Goal: Task Accomplishment & Management: Use online tool/utility

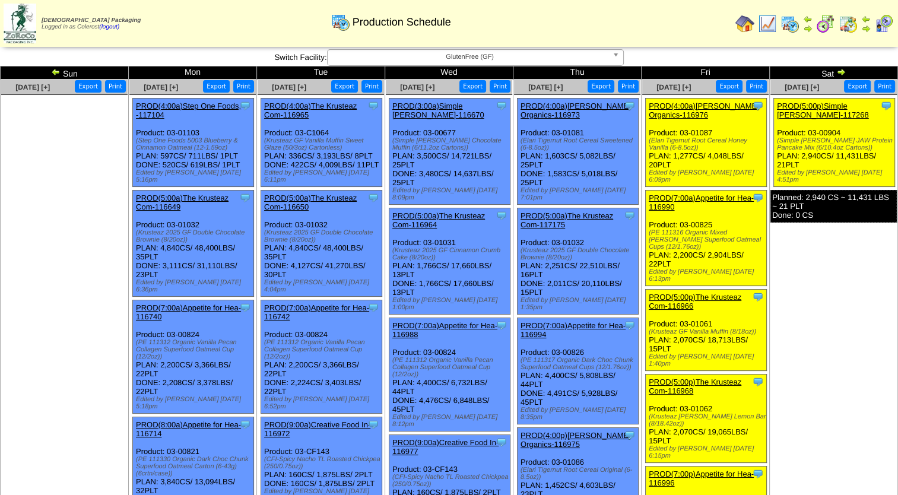
click at [427, 60] on span "GlutenFree (GF)" at bounding box center [469, 57] width 275 height 14
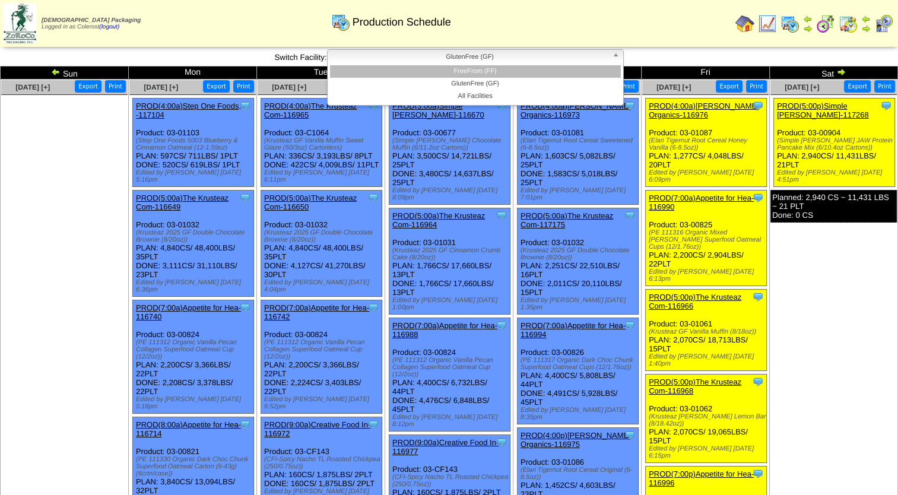
click at [427, 72] on li "FreeFrom (FF)" at bounding box center [475, 71] width 291 height 12
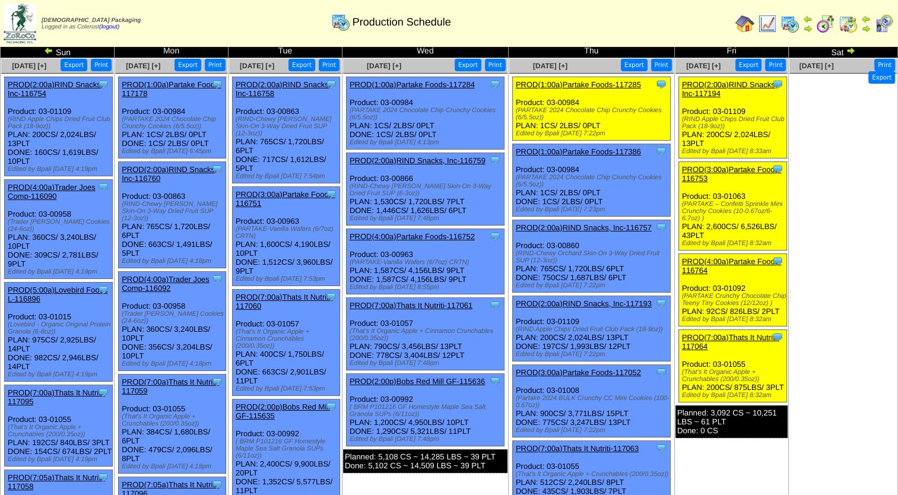
scroll to position [12, 0]
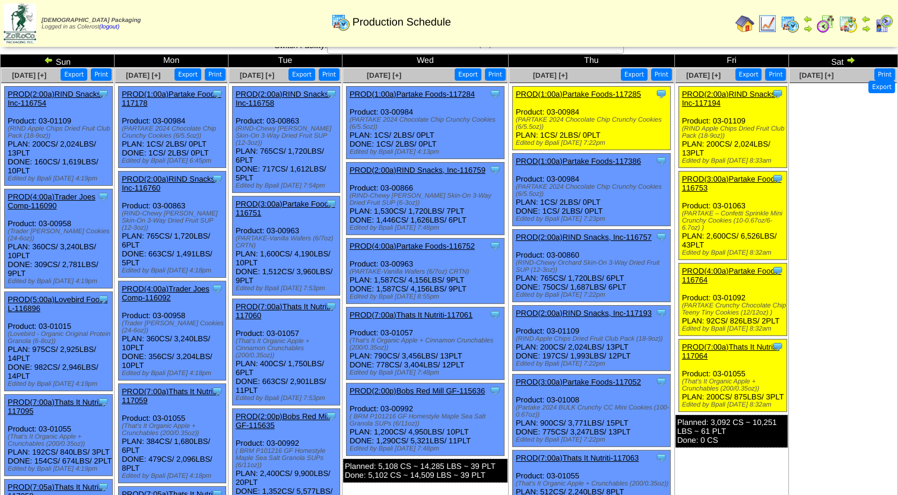
click at [561, 163] on link "PROD(1:00a)Partake Foods-117386" at bounding box center [578, 161] width 125 height 9
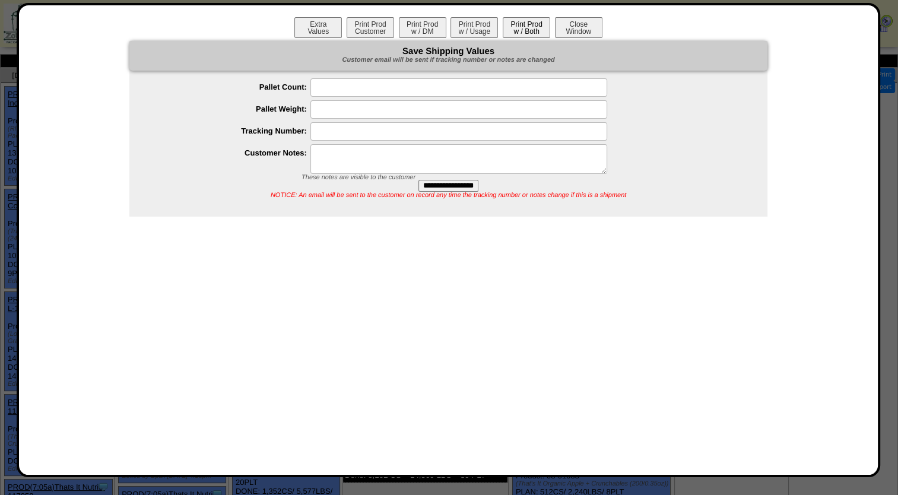
click at [531, 32] on button "Print Prod w / Both" at bounding box center [526, 27] width 47 height 21
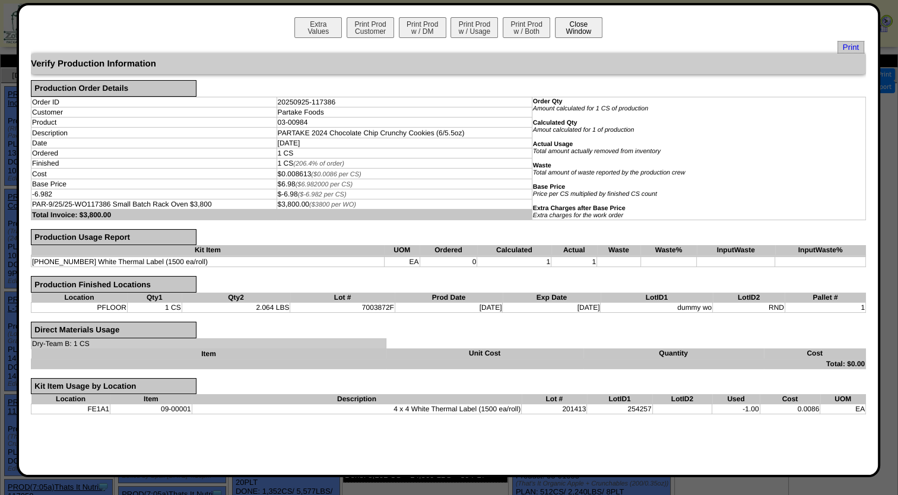
click at [589, 25] on button "Close Window" at bounding box center [578, 27] width 47 height 21
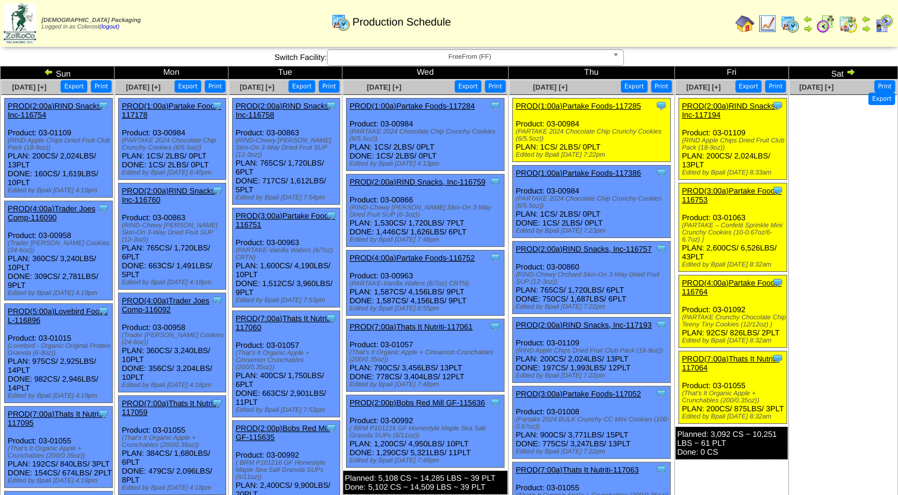
click at [562, 106] on link "PROD(1:00a)Partake Foods-117285" at bounding box center [578, 105] width 125 height 9
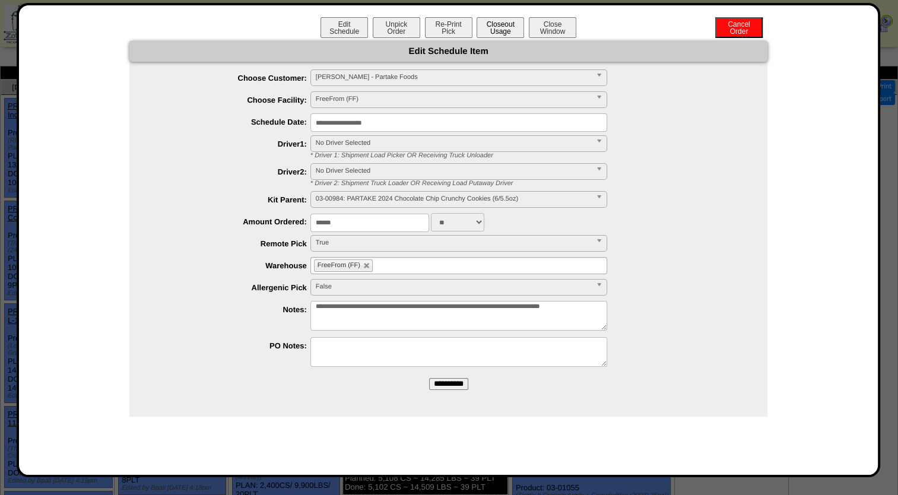
click at [501, 34] on button "Closeout Usage" at bounding box center [500, 27] width 47 height 21
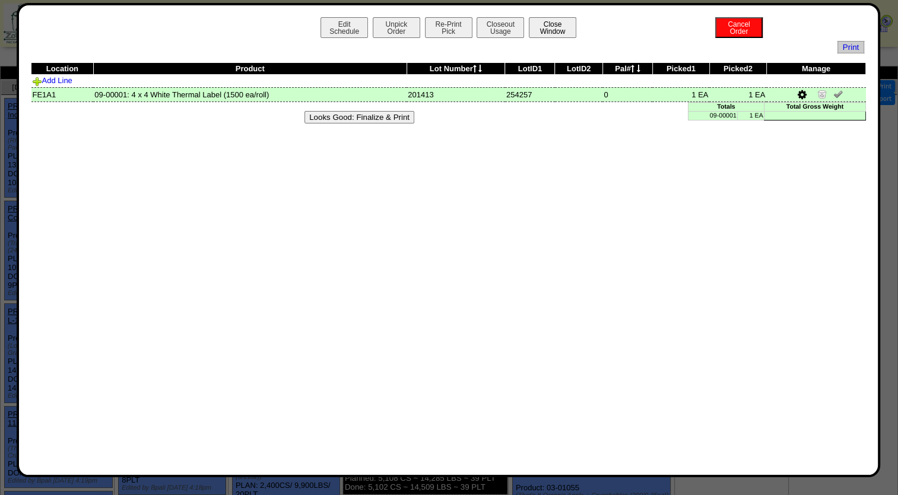
click at [553, 25] on button "Close Window" at bounding box center [552, 27] width 47 height 21
